Goal: Task Accomplishment & Management: Use online tool/utility

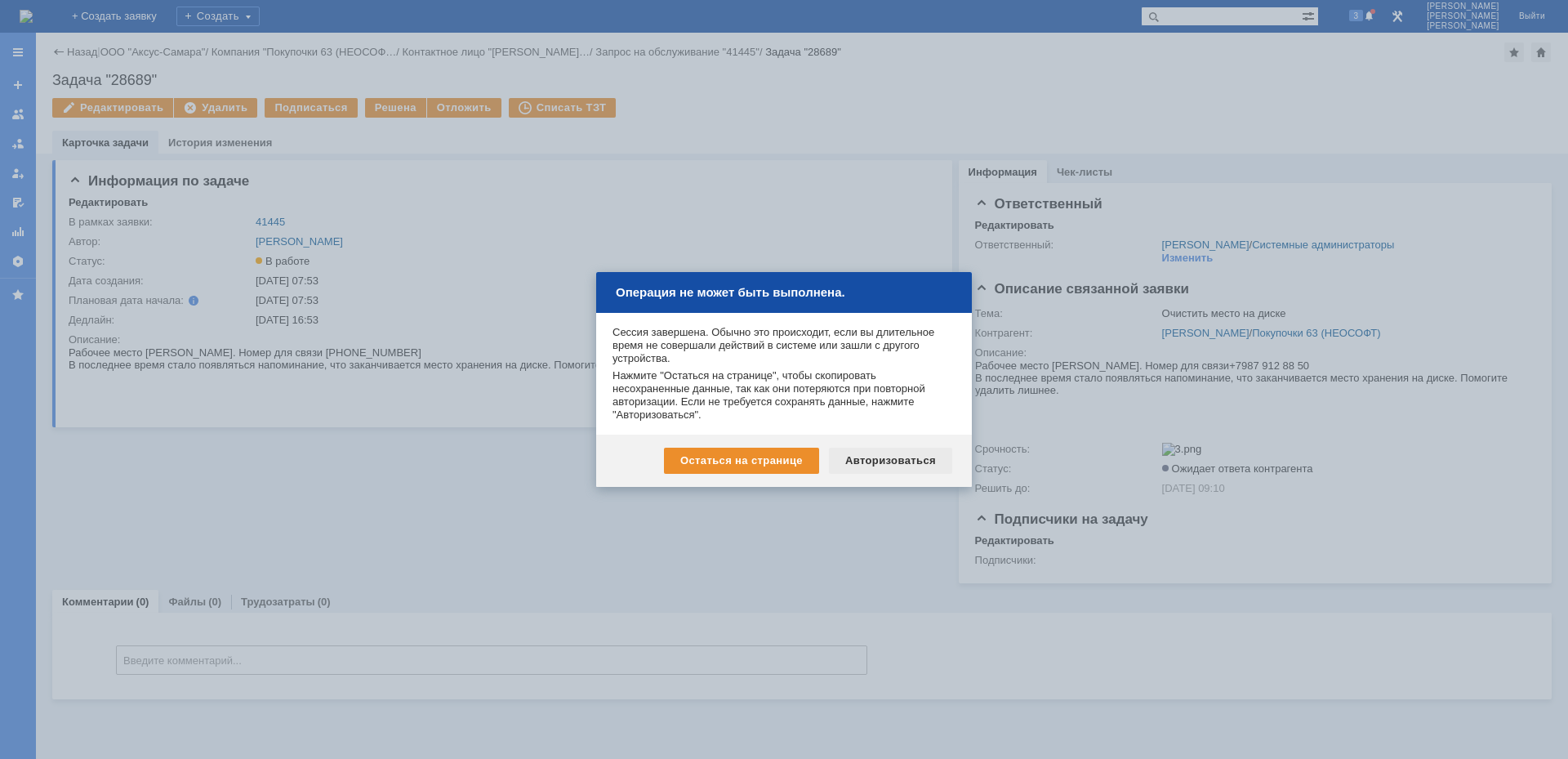
click at [913, 463] on div "Авторизоваться" at bounding box center [890, 460] width 123 height 26
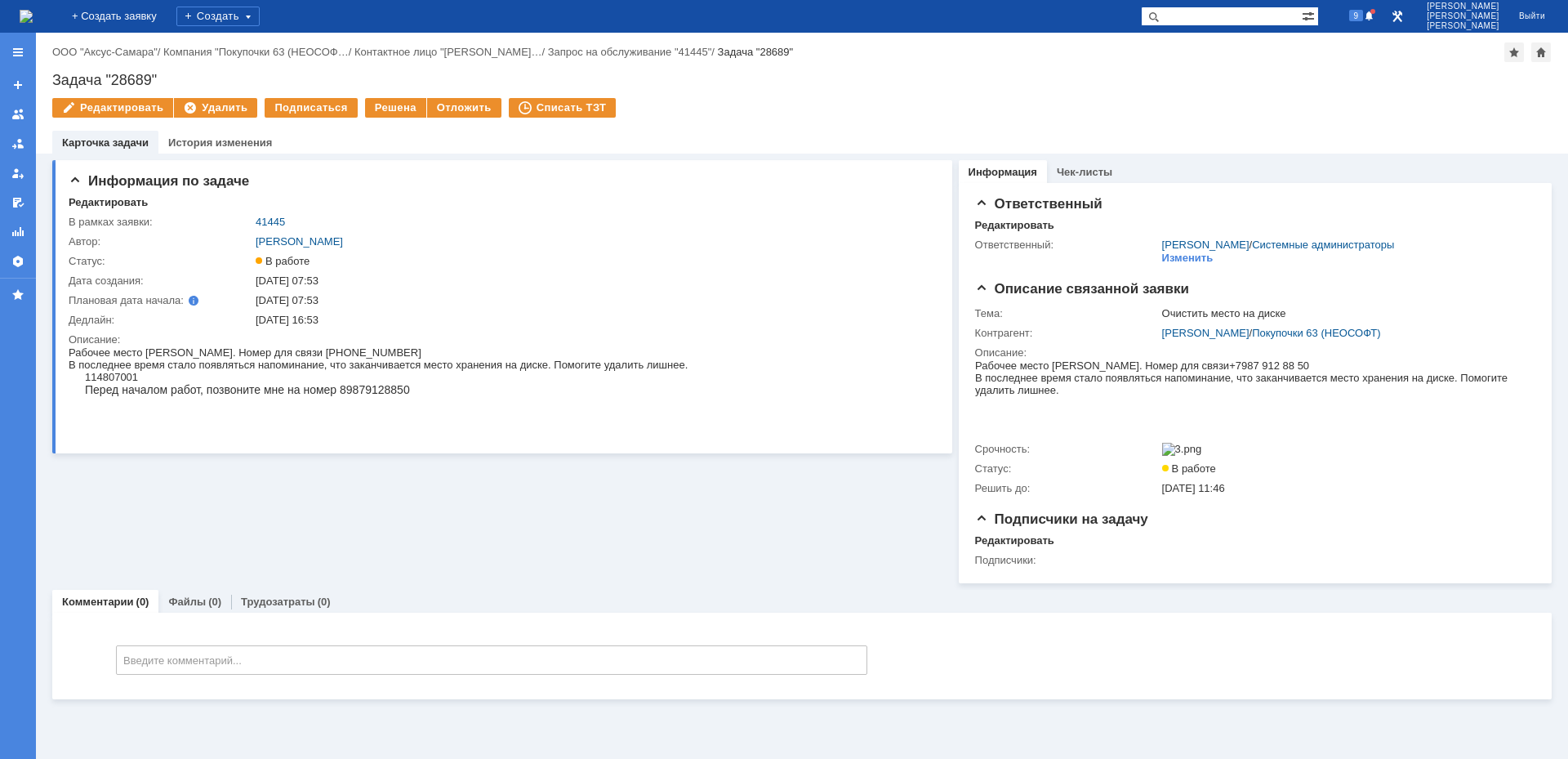
click at [33, 23] on img at bounding box center [26, 15] width 13 height 13
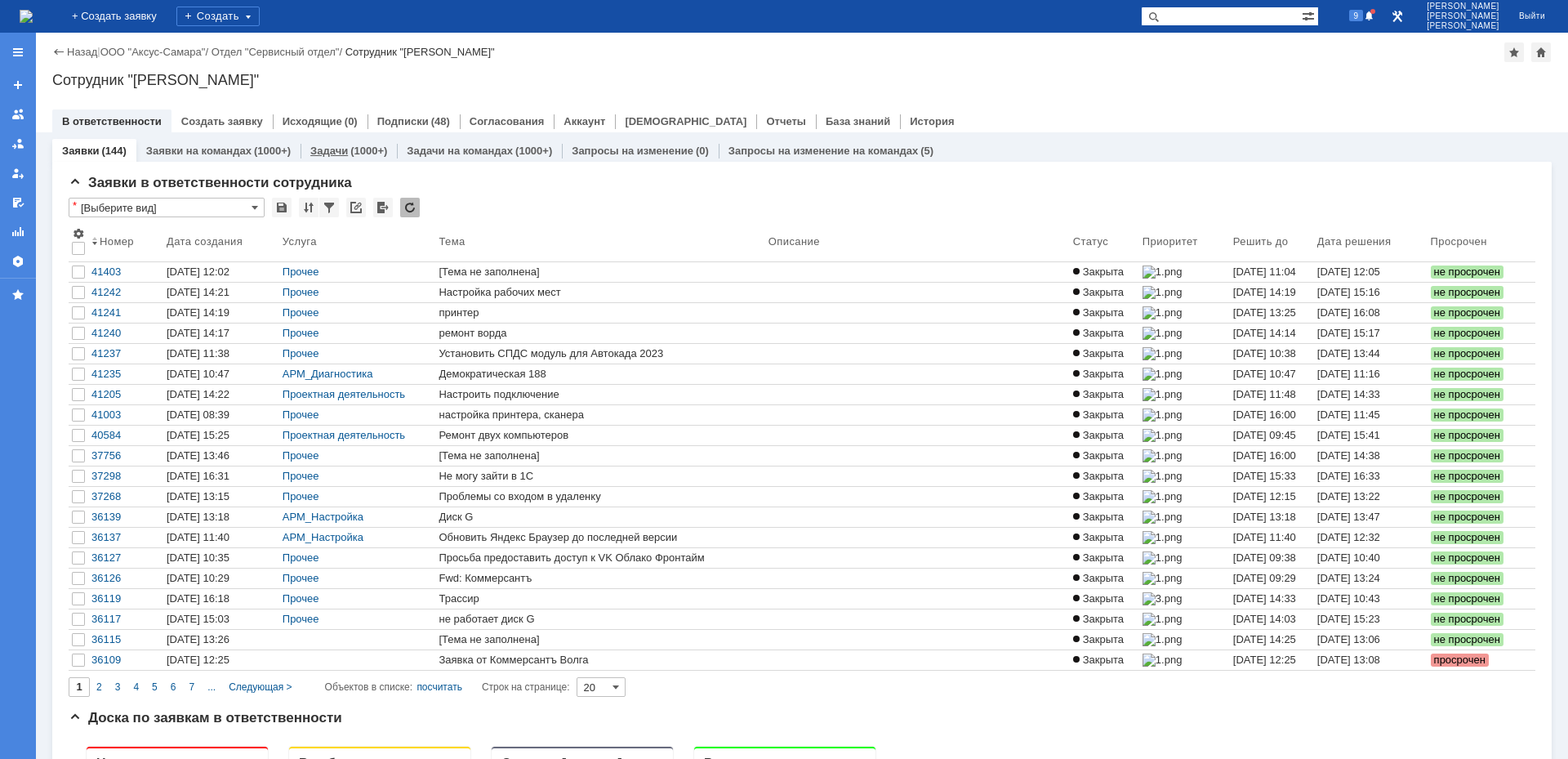
click at [332, 151] on link "Задачи" at bounding box center [329, 151] width 38 height 12
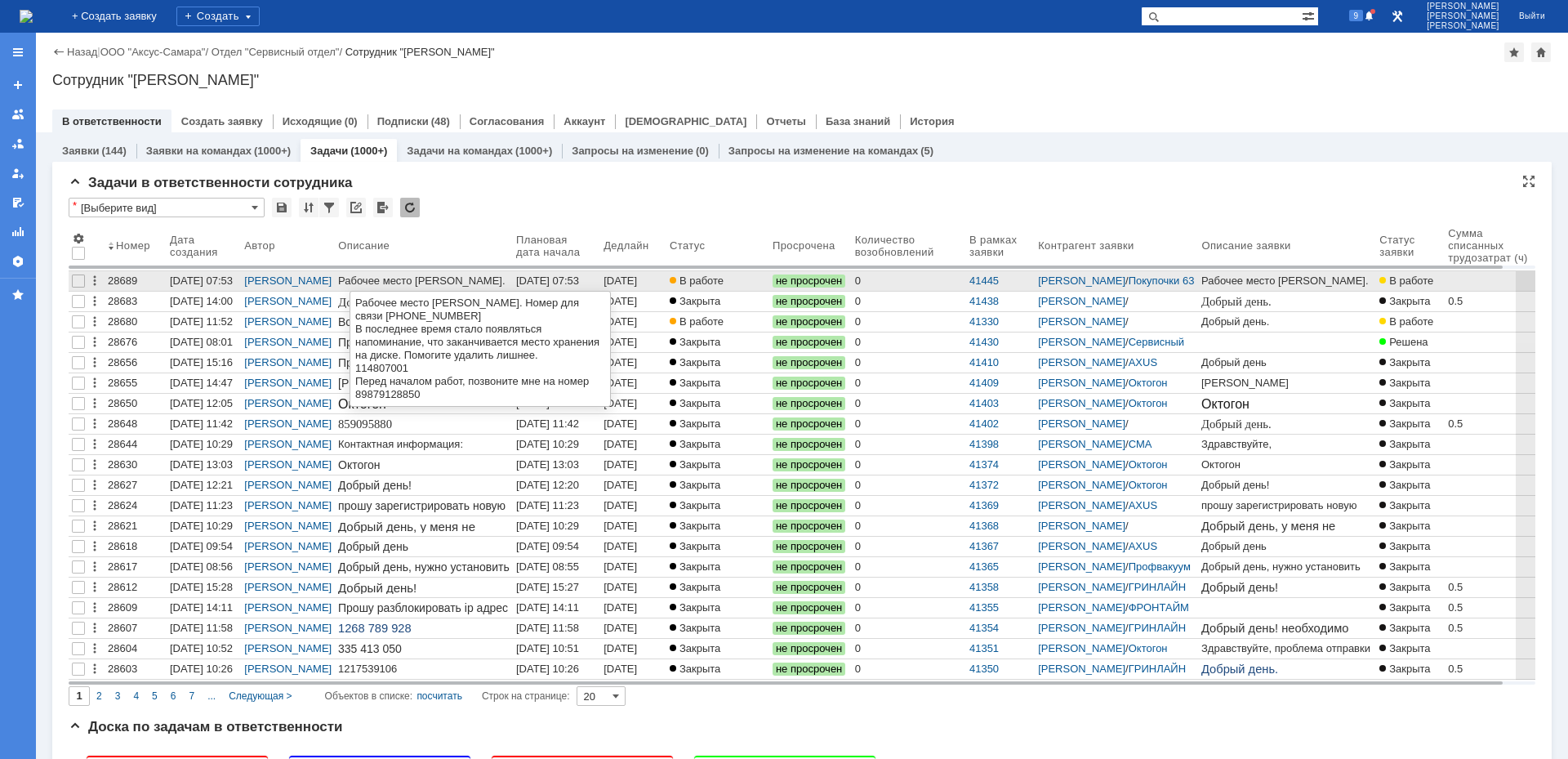
drag, startPoint x: 438, startPoint y: 285, endPoint x: 427, endPoint y: 285, distance: 11.0
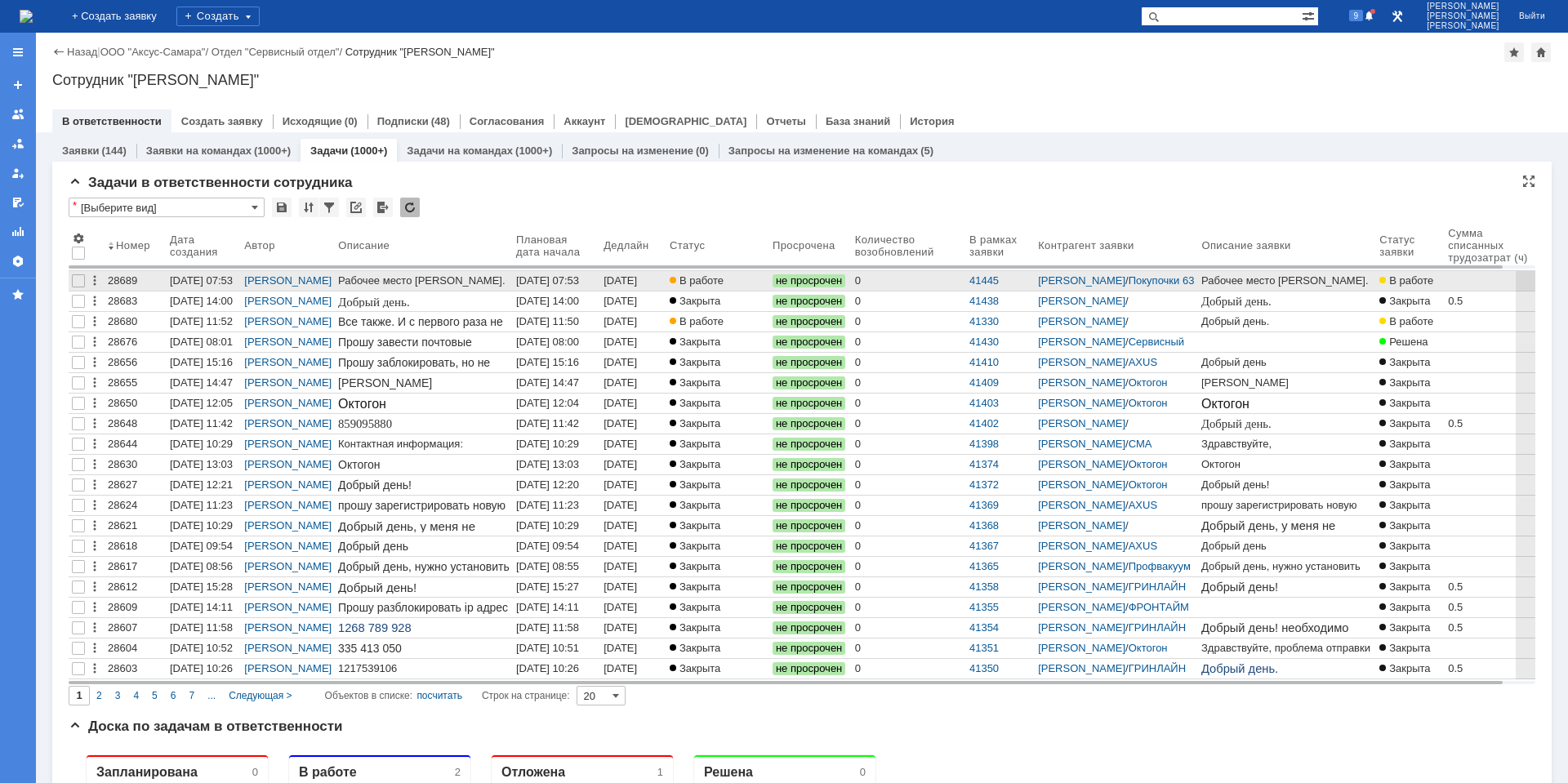
click at [480, 281] on div "Рабочее место [PERSON_NAME]. Номер для связи [PHONE_NUMBER]" at bounding box center [423, 293] width 171 height 37
click at [547, 281] on div "[DATE] 07:53" at bounding box center [547, 281] width 63 height 12
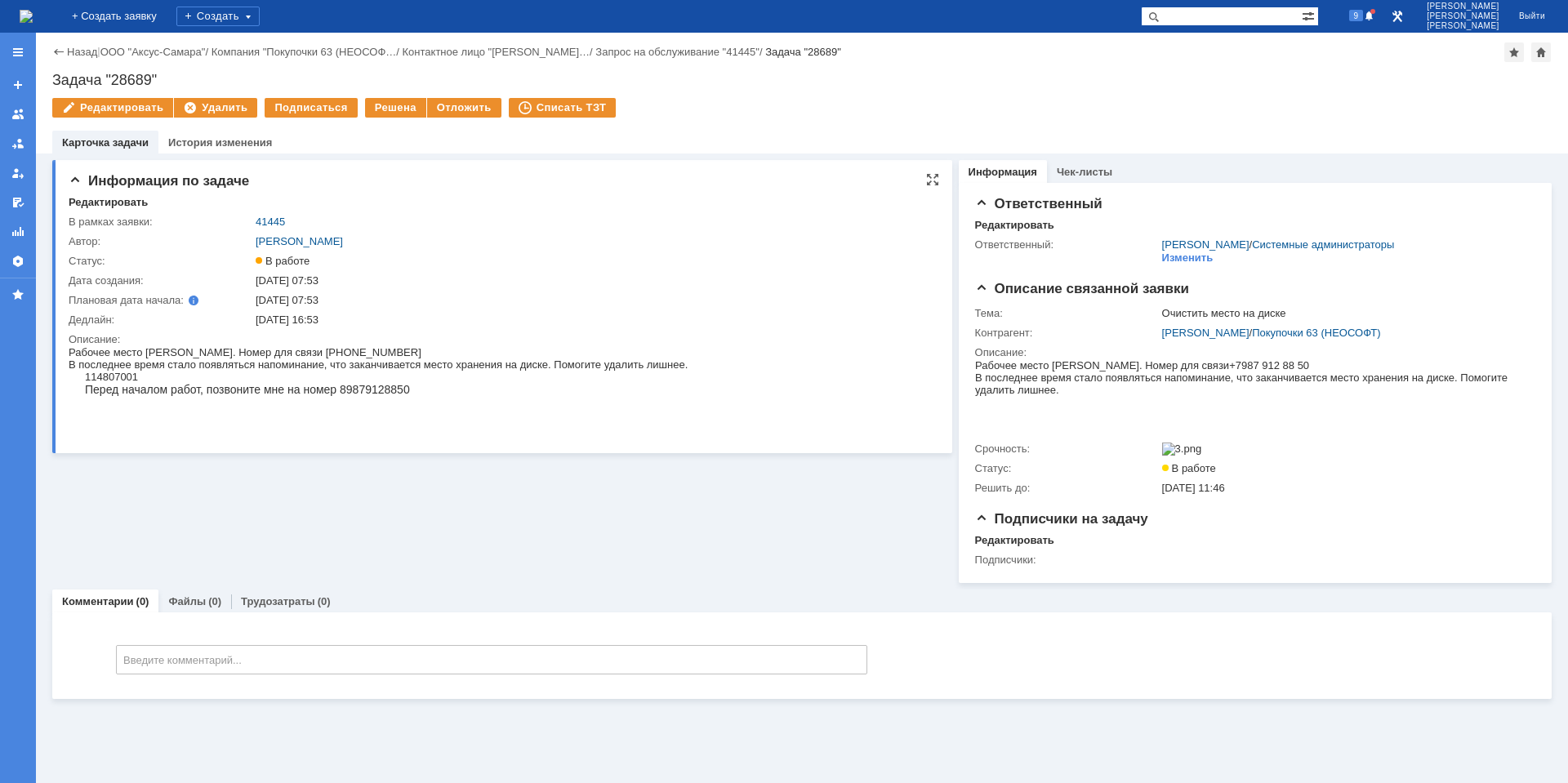
click at [108, 375] on div "114807001" at bounding box center [386, 377] width 603 height 12
copy div "114807001"
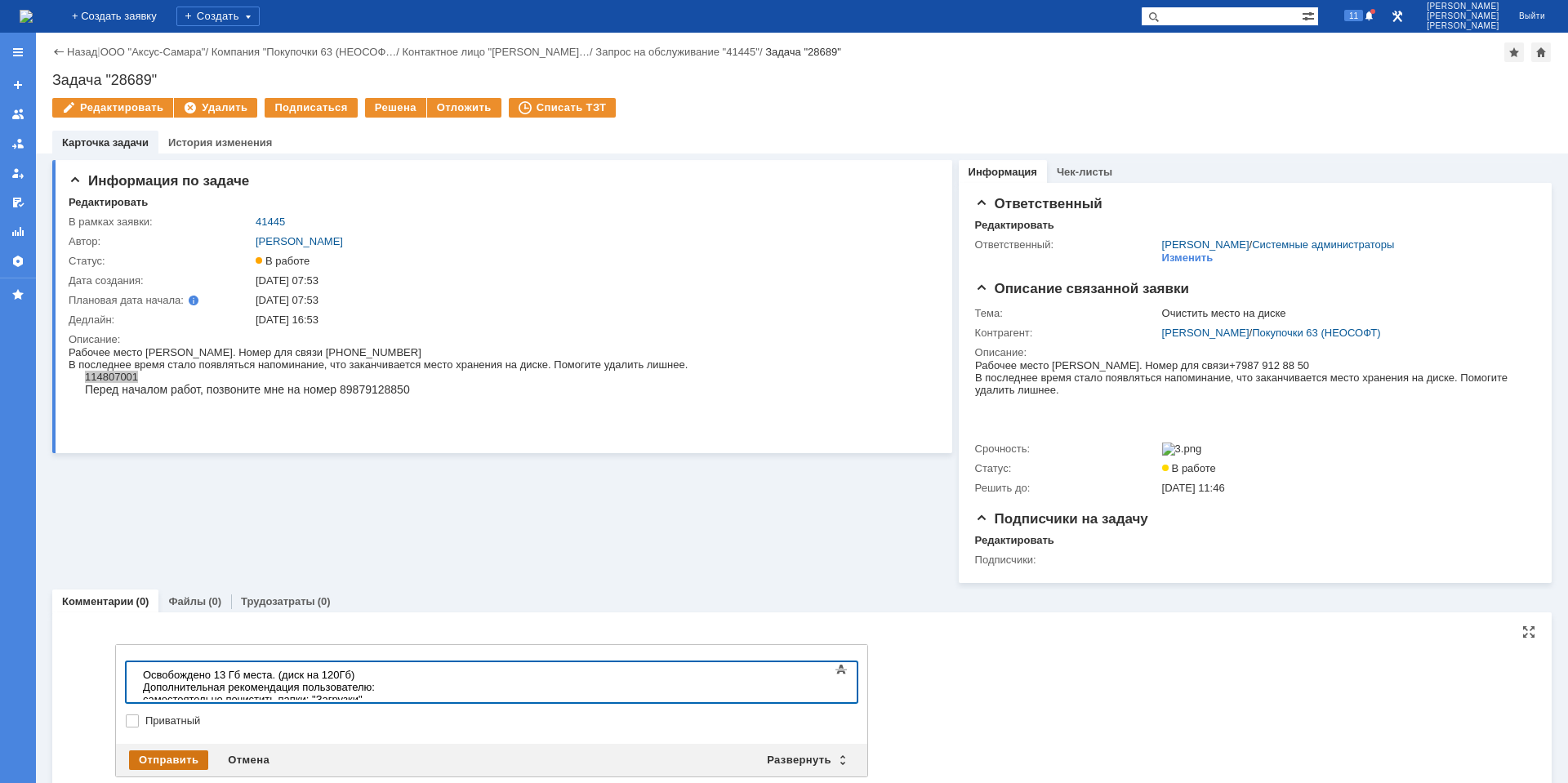
click at [181, 758] on div "Отправить" at bounding box center [169, 760] width 79 height 20
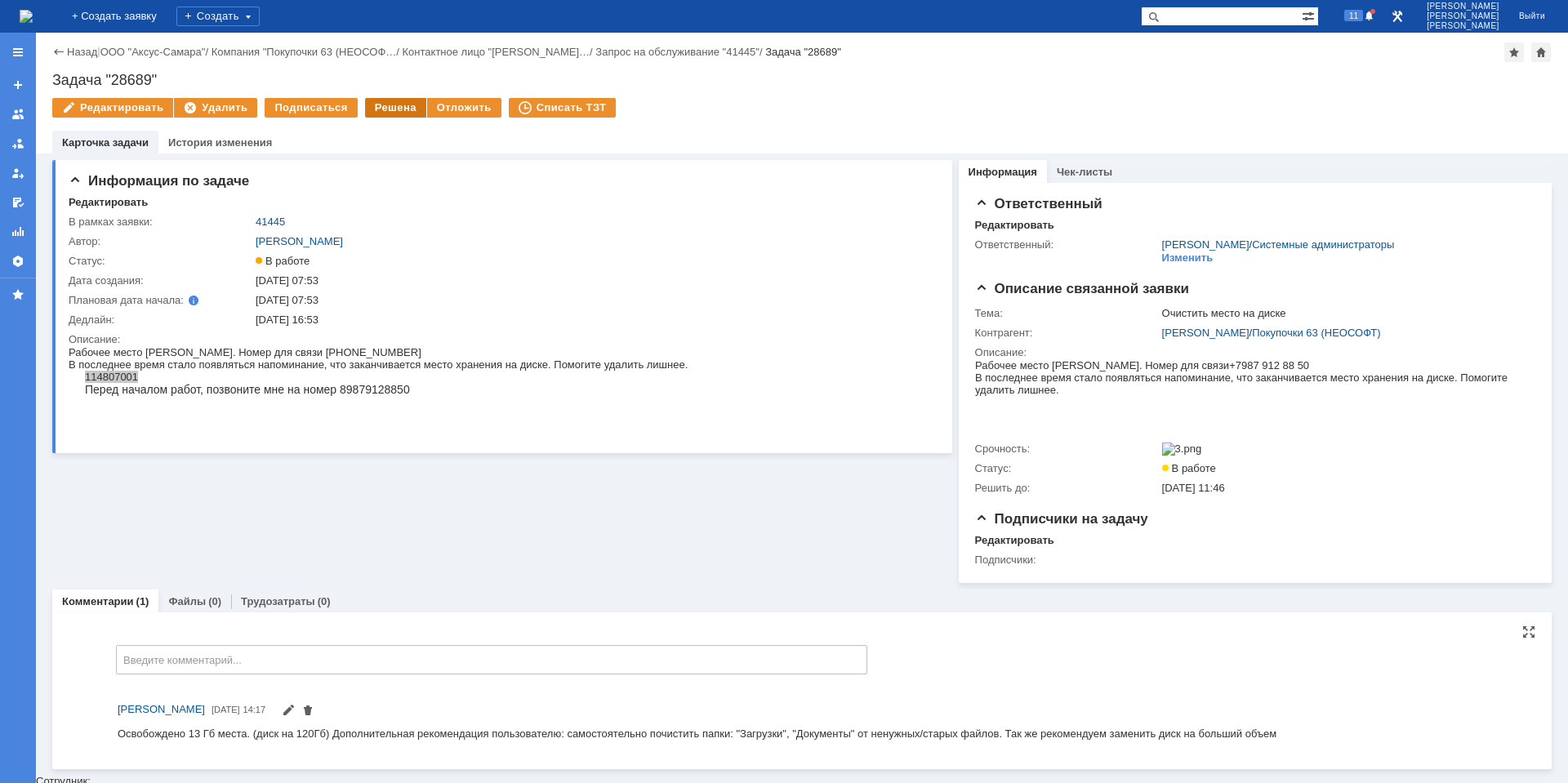
click at [389, 110] on div "Решена" at bounding box center [395, 108] width 61 height 20
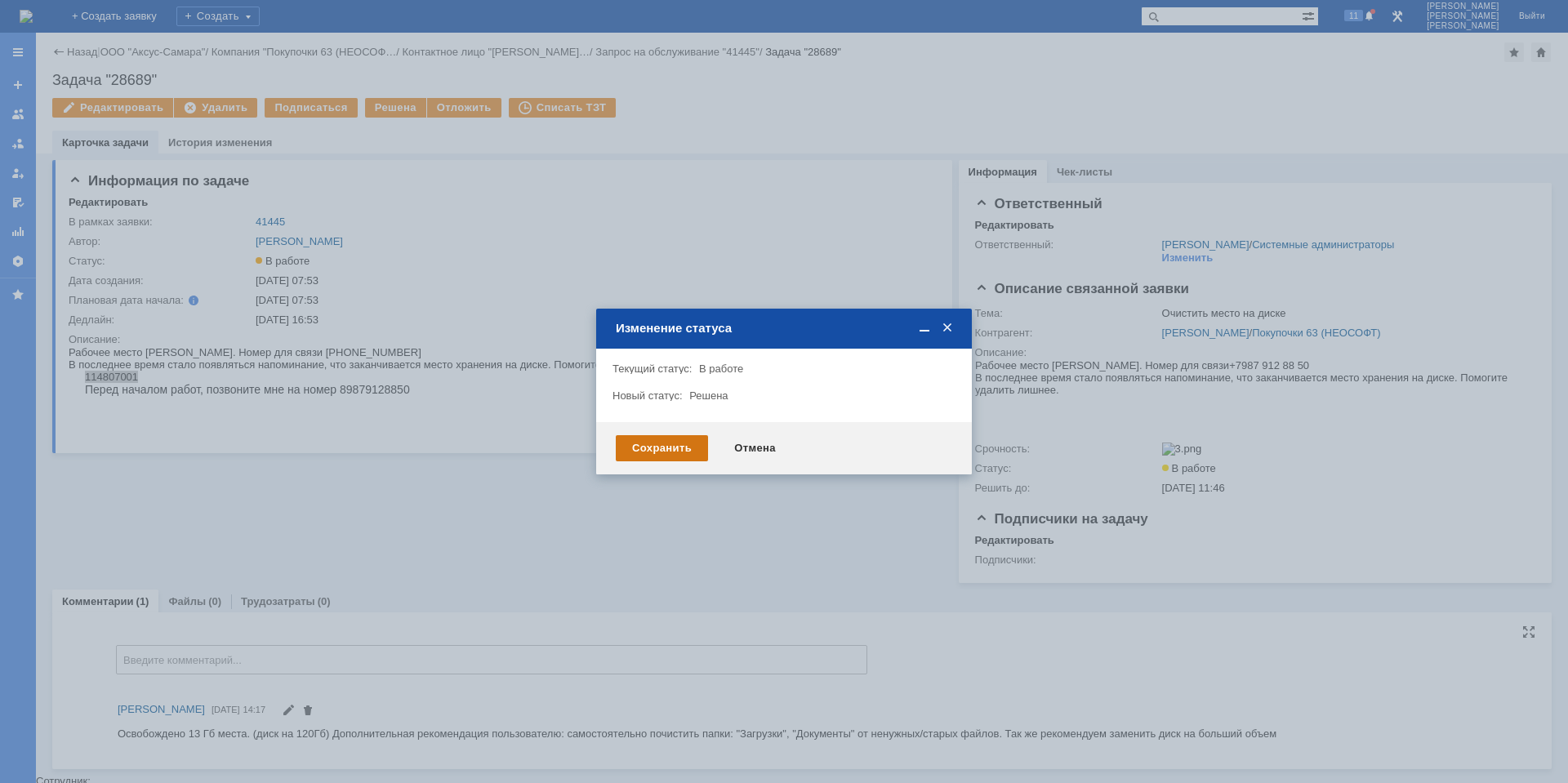
click at [634, 442] on div "Сохранить" at bounding box center [661, 448] width 92 height 26
